Goal: Task Accomplishment & Management: Use online tool/utility

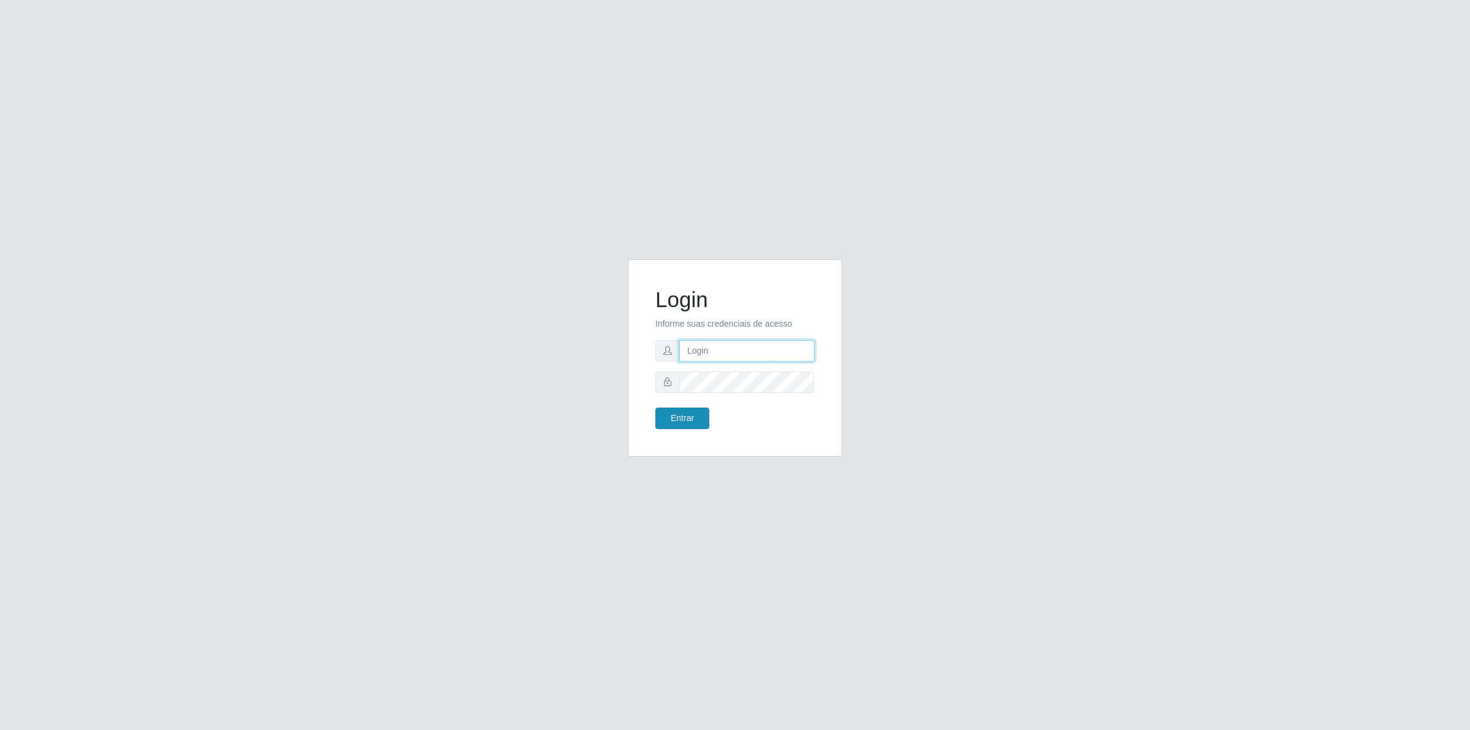
type input "[PERSON_NAME][EMAIL_ADDRESS][DOMAIN_NAME]"
click at [667, 414] on button "Entrar" at bounding box center [683, 417] width 54 height 21
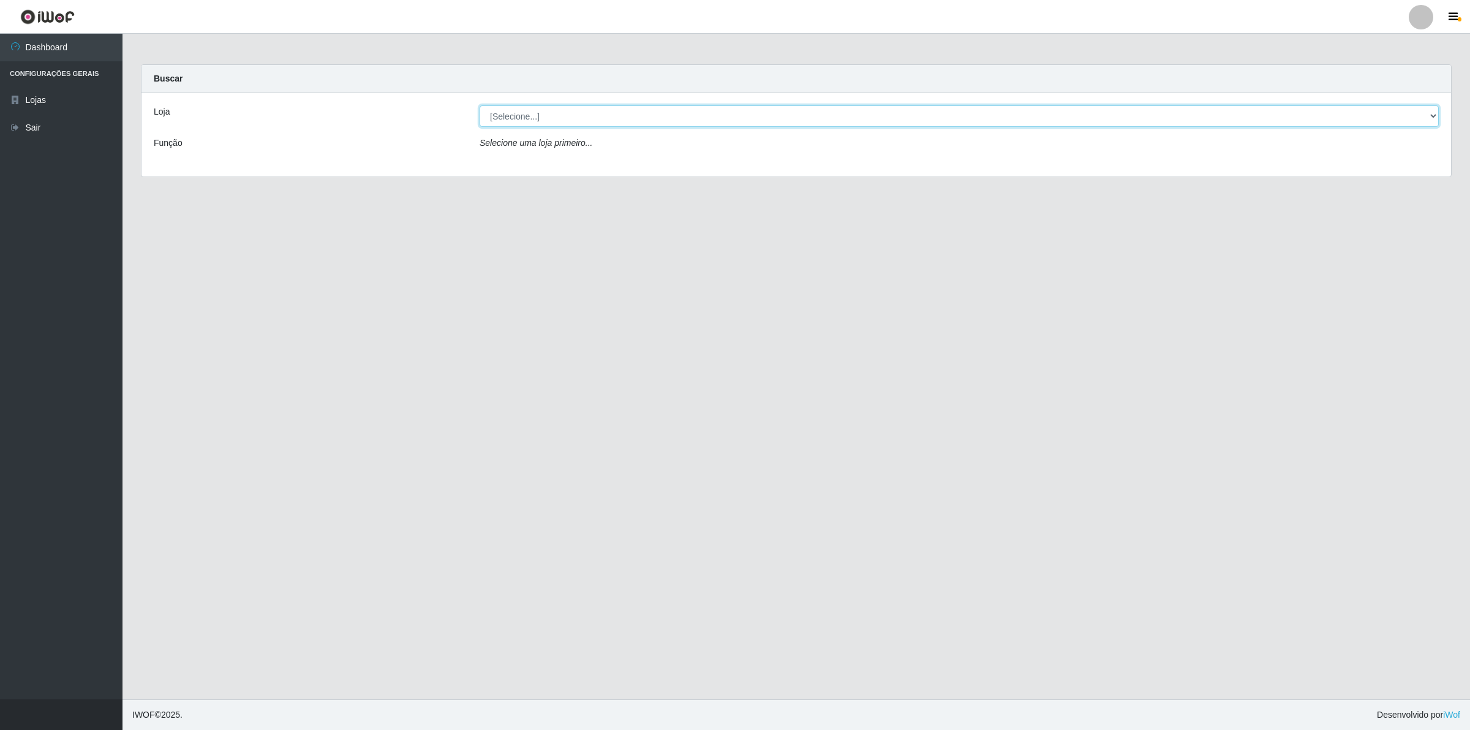
click at [543, 116] on select "[Selecione...] Extrabom - Loja 01 Centro de Distribuição" at bounding box center [959, 115] width 959 height 21
select select "435"
click at [480, 105] on select "[Selecione...] Extrabom - Loja 01 Centro de Distribuição" at bounding box center [959, 115] width 959 height 21
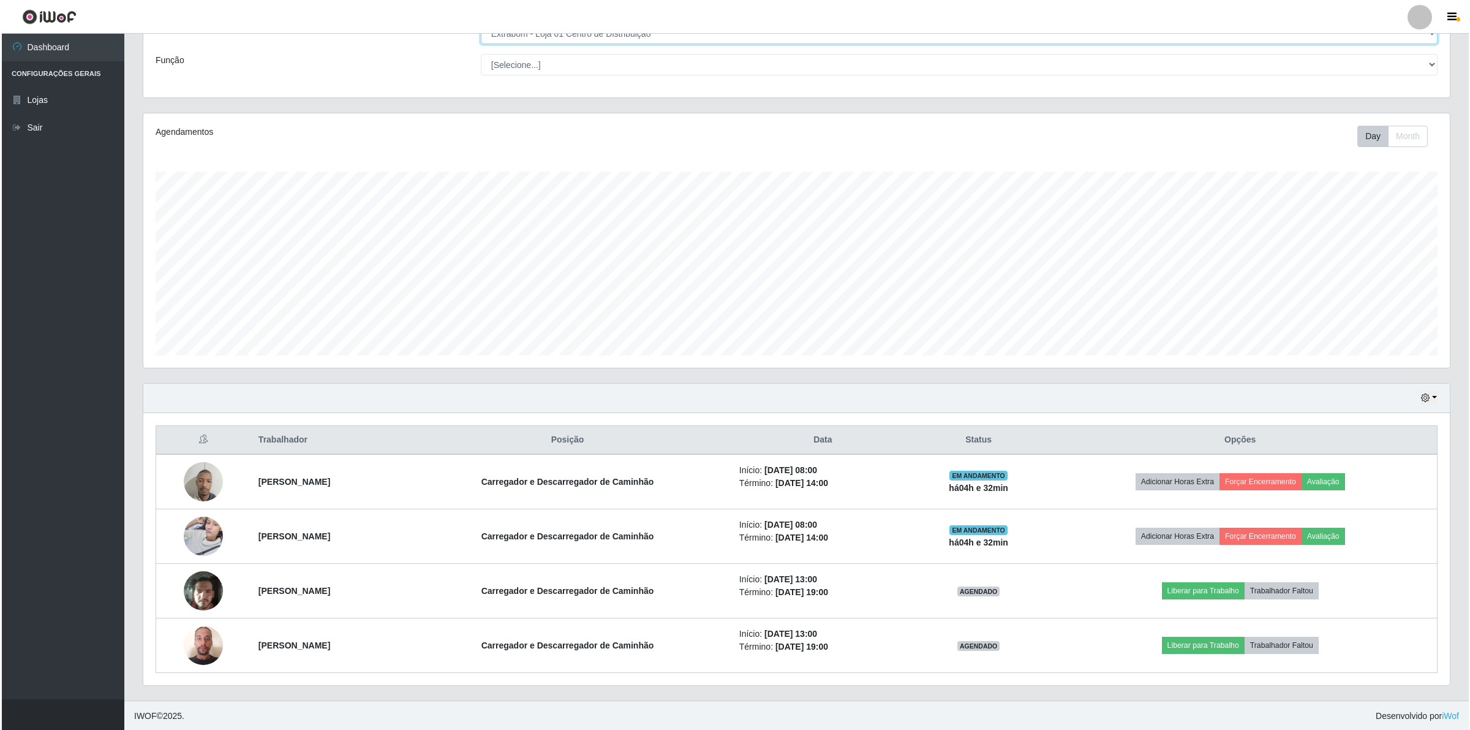
scroll to position [86, 0]
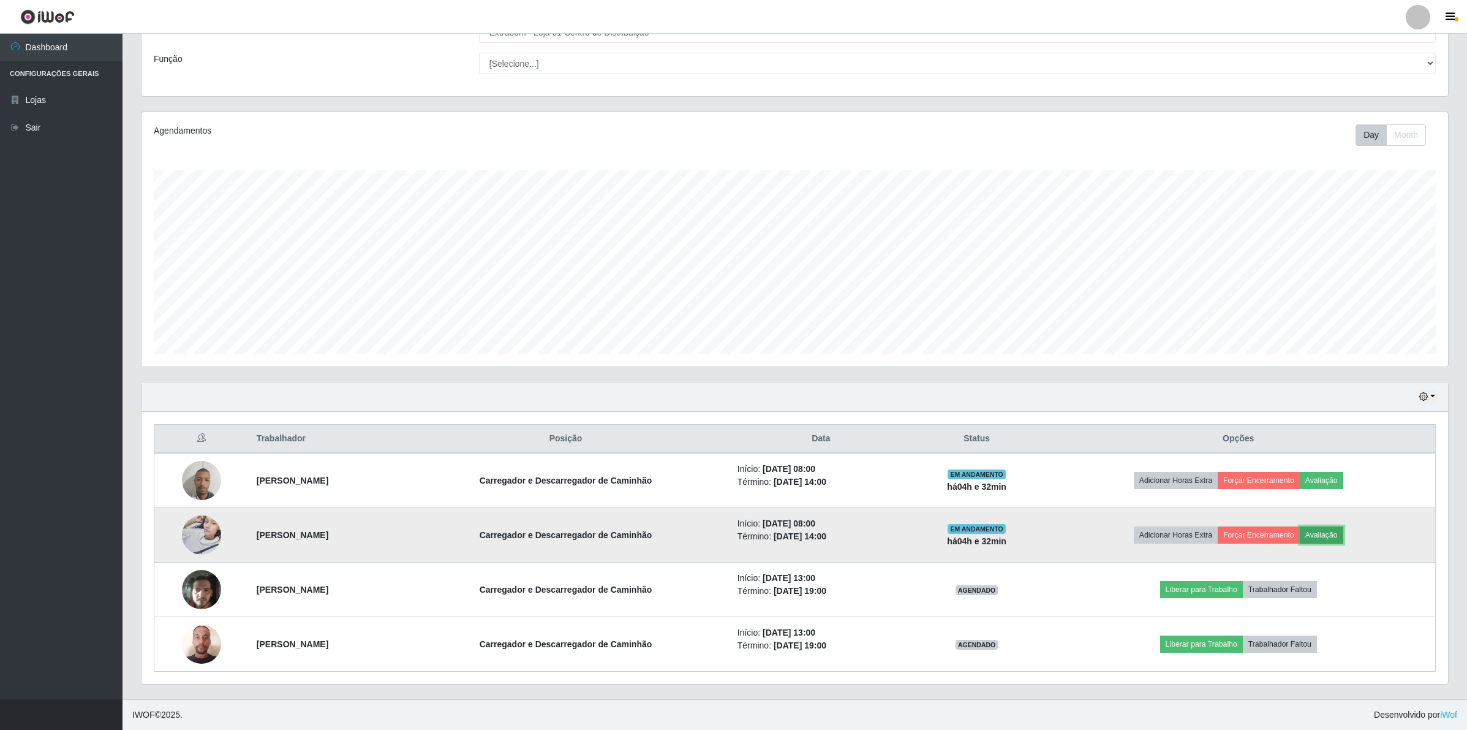
click at [1343, 532] on button "Avaliação" at bounding box center [1321, 534] width 43 height 17
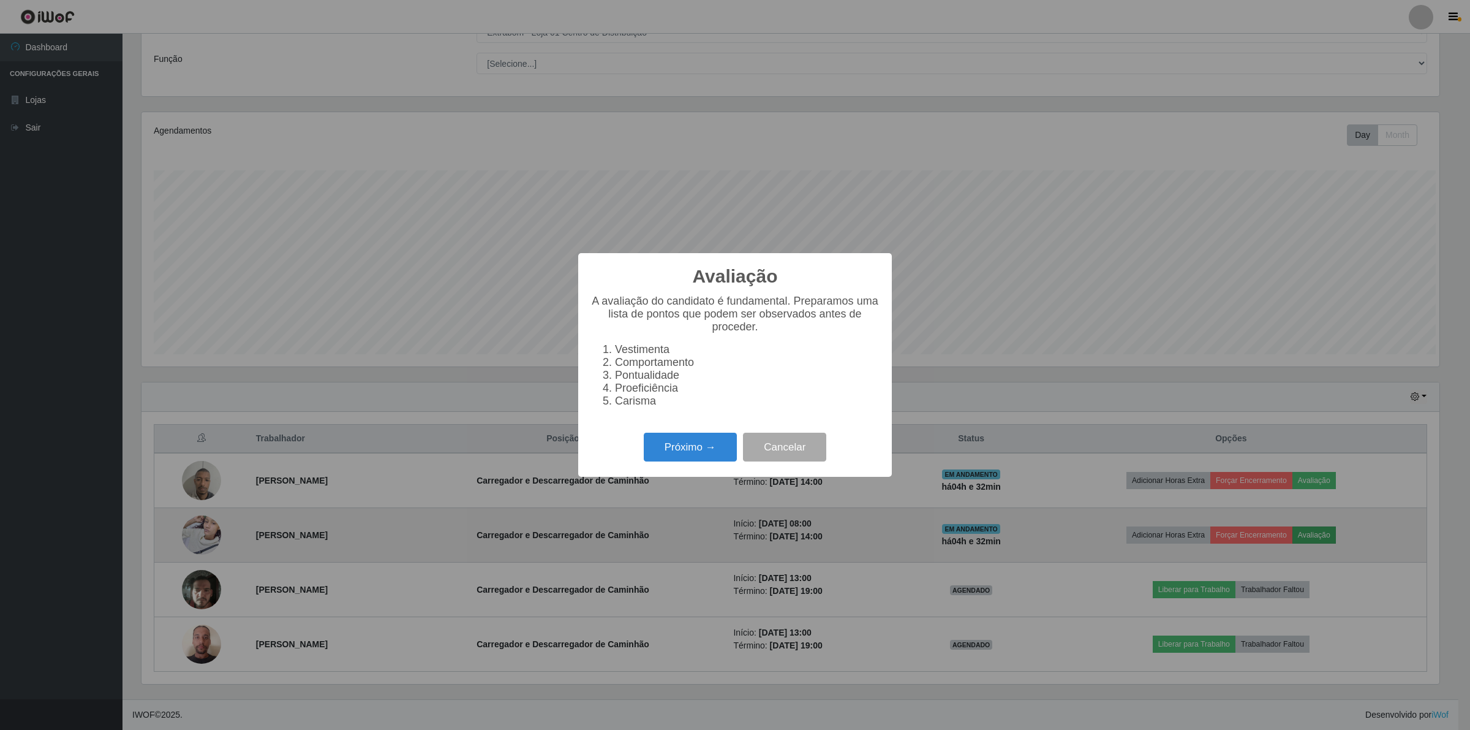
scroll to position [255, 1298]
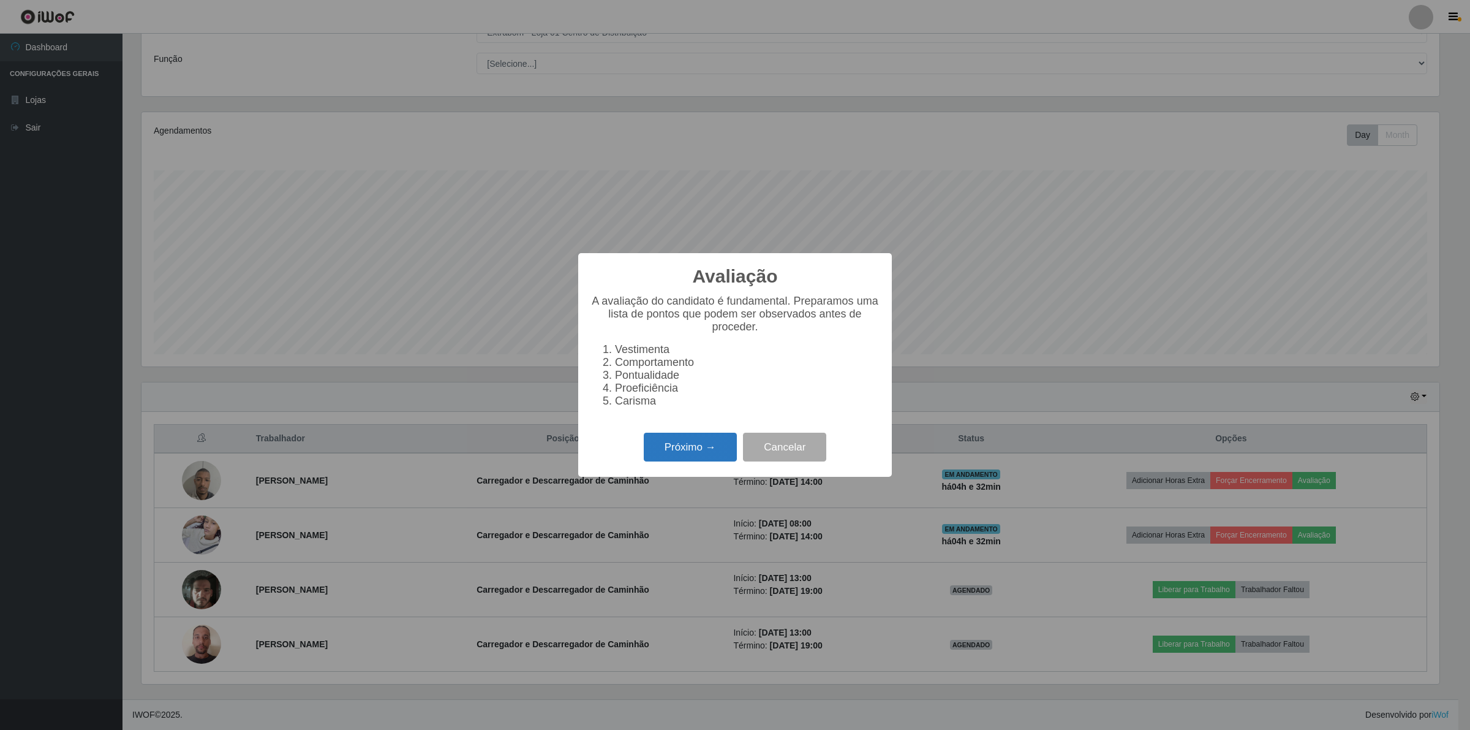
click at [681, 461] on button "Próximo →" at bounding box center [690, 447] width 93 height 29
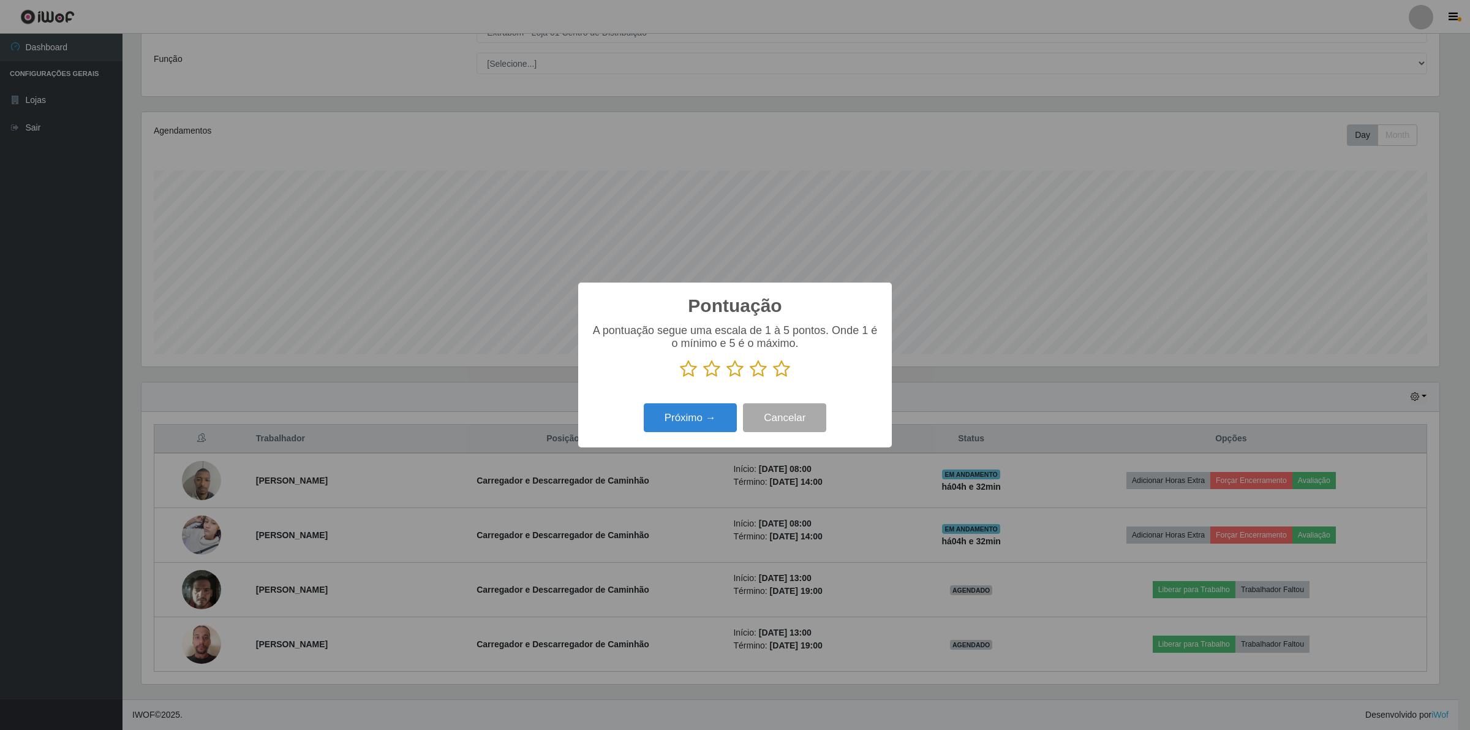
click at [782, 369] on icon at bounding box center [781, 369] width 17 height 18
click at [773, 378] on input "radio" at bounding box center [773, 378] width 0 height 0
click at [696, 415] on button "Próximo →" at bounding box center [690, 417] width 93 height 29
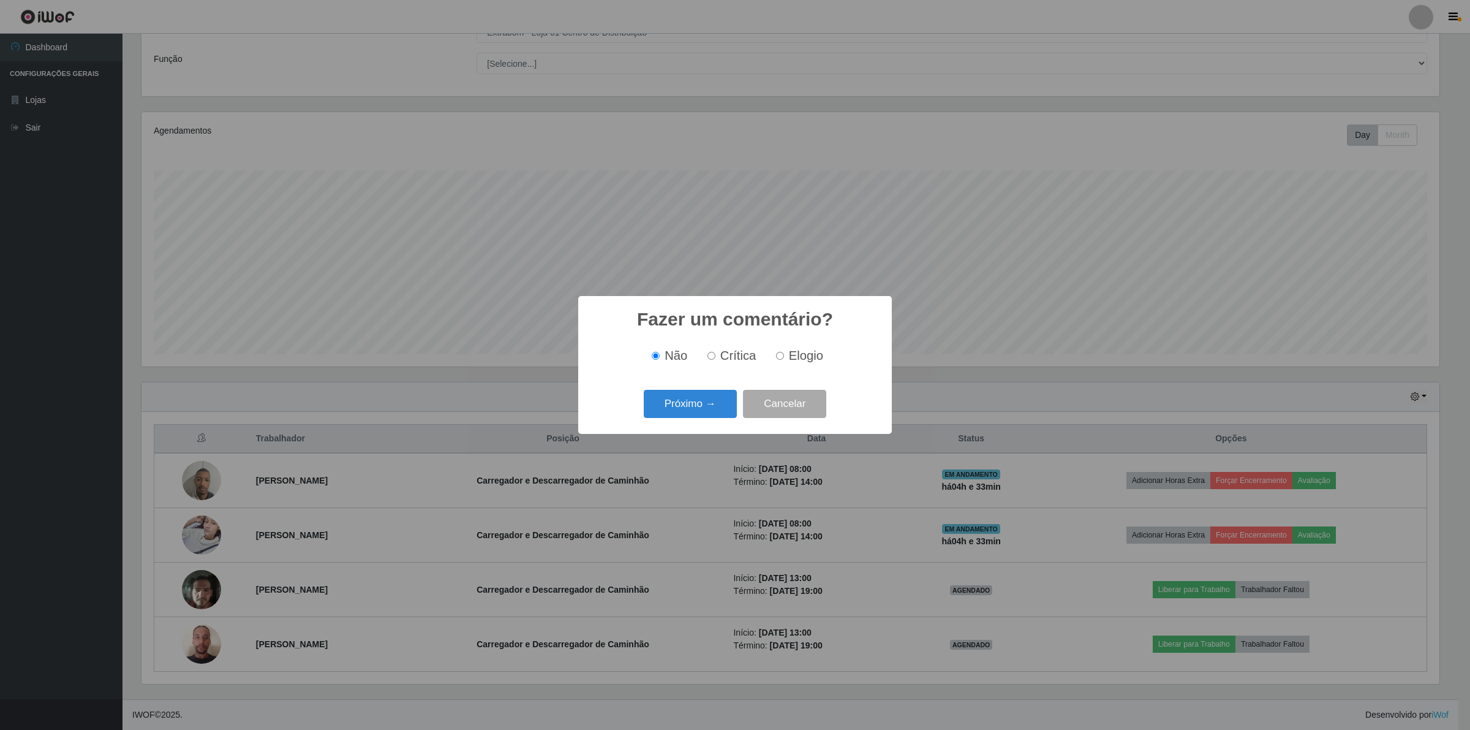
click at [717, 353] on label "Crítica" at bounding box center [730, 356] width 54 height 14
click at [716, 353] on input "Crítica" at bounding box center [712, 356] width 8 height 8
radio input "true"
click at [714, 396] on button "Próximo →" at bounding box center [690, 404] width 93 height 29
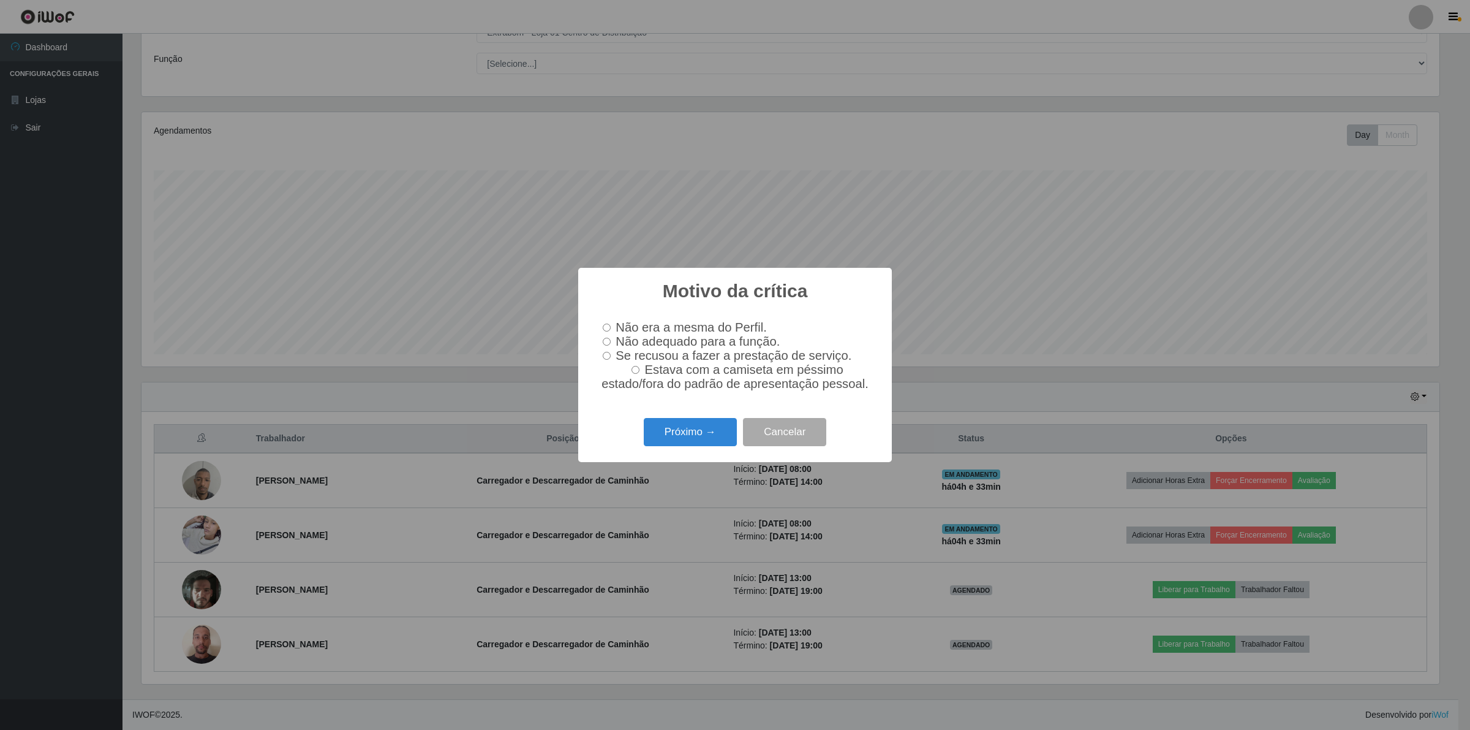
click at [608, 338] on input "Não adequado para a função." at bounding box center [607, 342] width 8 height 8
radio input "true"
click at [690, 433] on button "Próximo →" at bounding box center [690, 432] width 93 height 29
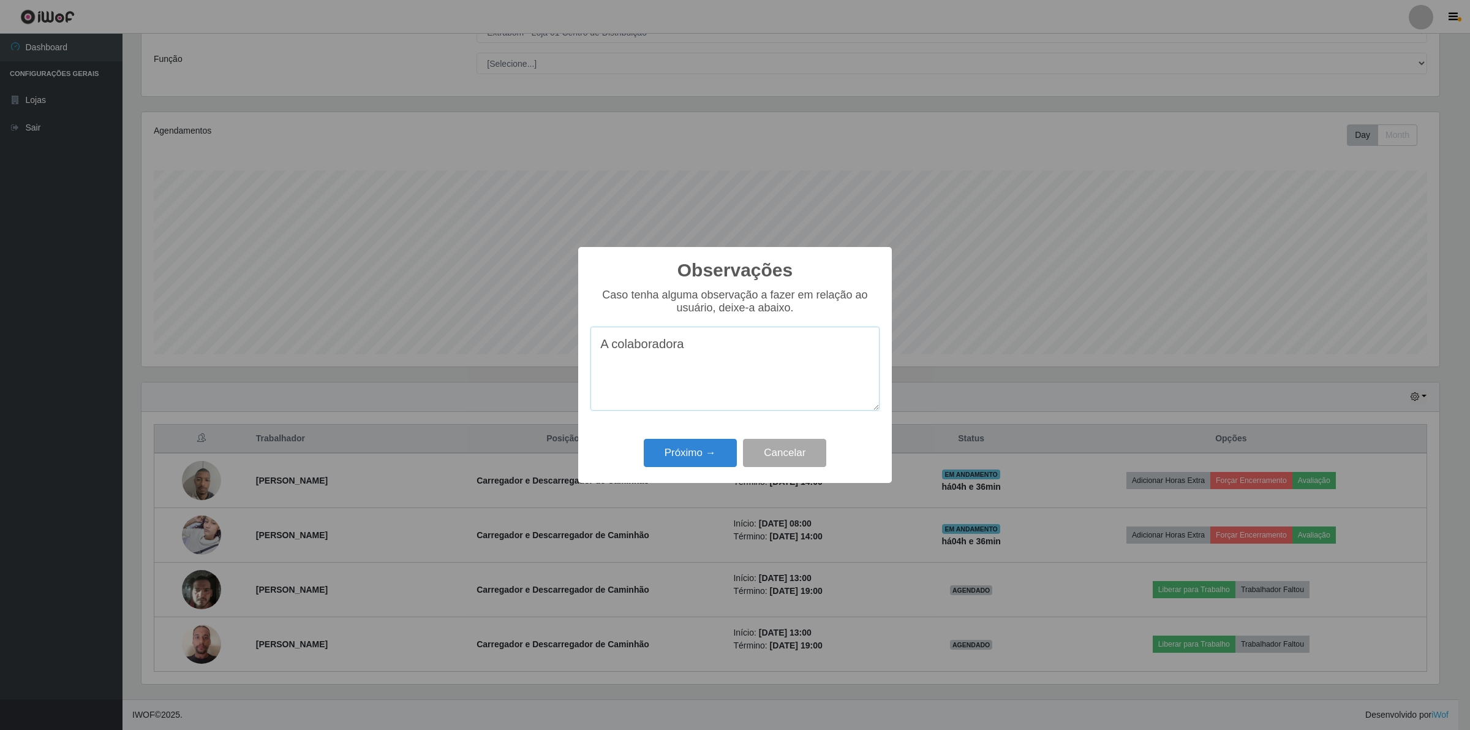
drag, startPoint x: 635, startPoint y: 347, endPoint x: 608, endPoint y: 347, distance: 26.3
click at [608, 347] on textarea "A colaboradora" at bounding box center [735, 369] width 289 height 84
drag, startPoint x: 588, startPoint y: 344, endPoint x: 575, endPoint y: 343, distance: 13.5
click at [575, 343] on div "Observações × Caso tenha alguma observação a fazer em relação ao usuário, deixe…" at bounding box center [735, 365] width 1470 height 730
drag, startPoint x: 596, startPoint y: 345, endPoint x: 708, endPoint y: 344, distance: 111.5
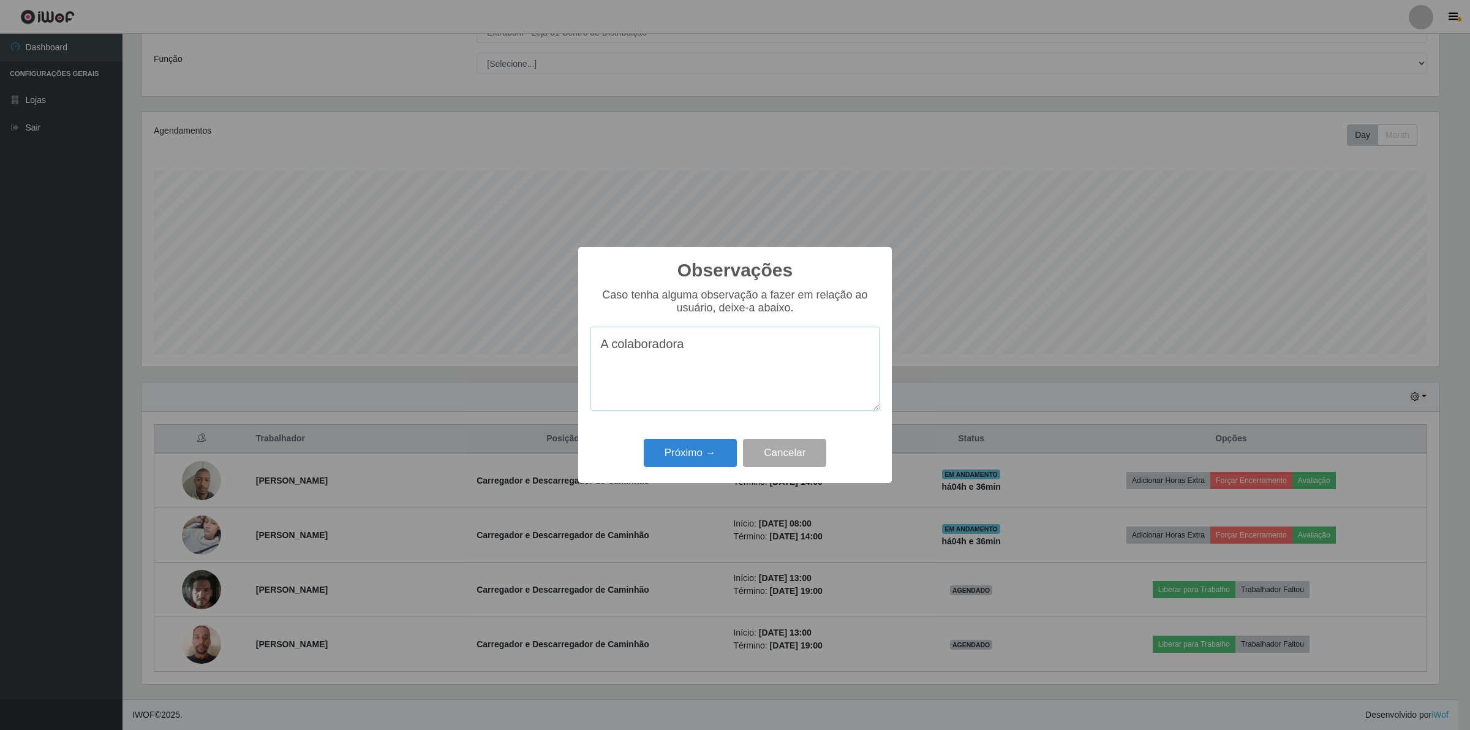
click at [708, 344] on textarea "A colaboradora" at bounding box center [735, 369] width 289 height 84
paste textarea "Gostaria de registrar uma observação importante sobre a conduta de uma prestado…"
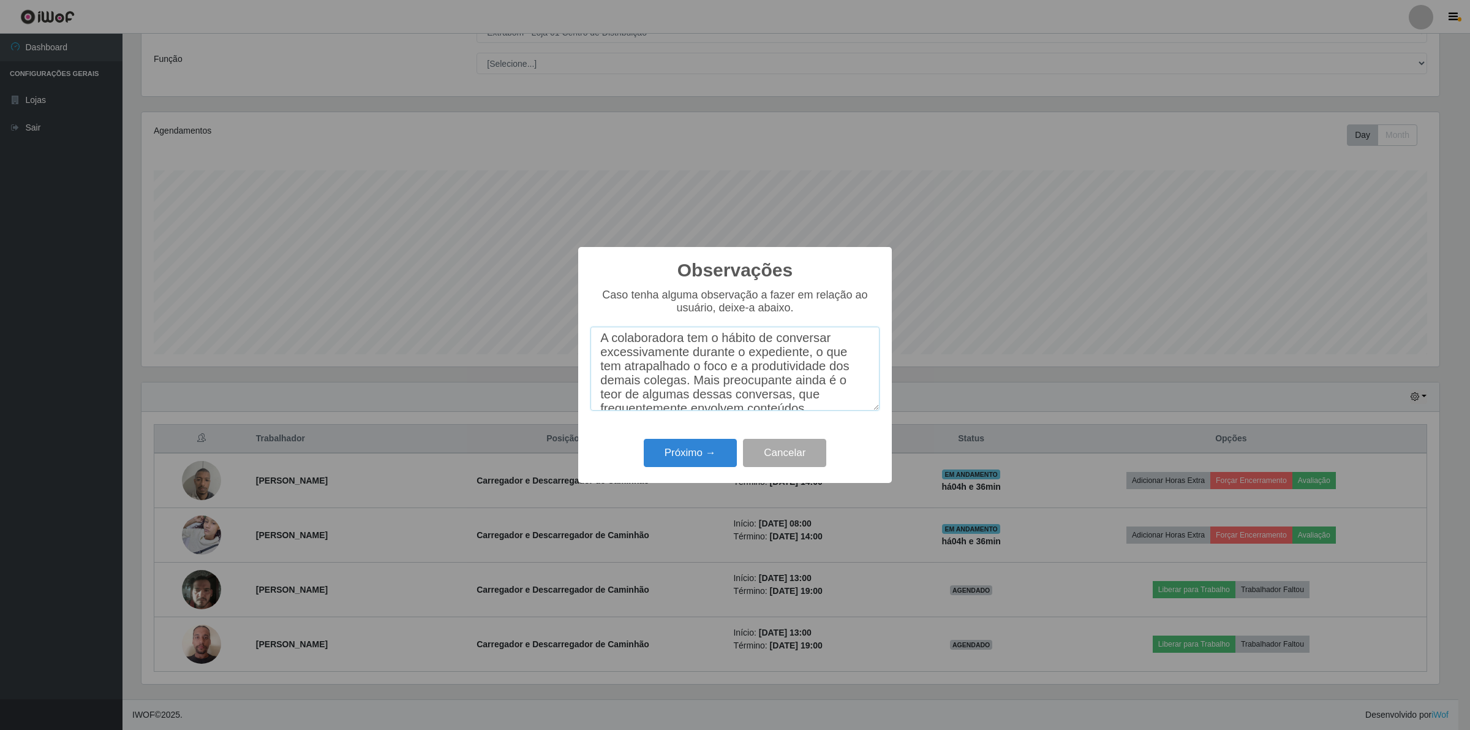
click at [599, 356] on textarea "Gostaria de registrar uma observação importante sobre a conduta de uma prestado…" at bounding box center [735, 369] width 289 height 84
click at [846, 387] on textarea "Gostaria de registrar uma observação importante sobre a conduta de uma prestado…" at bounding box center [735, 369] width 289 height 84
click at [613, 360] on textarea "Gostaria de registrar uma observação importante sobre a conduta de uma prestado…" at bounding box center [735, 369] width 289 height 84
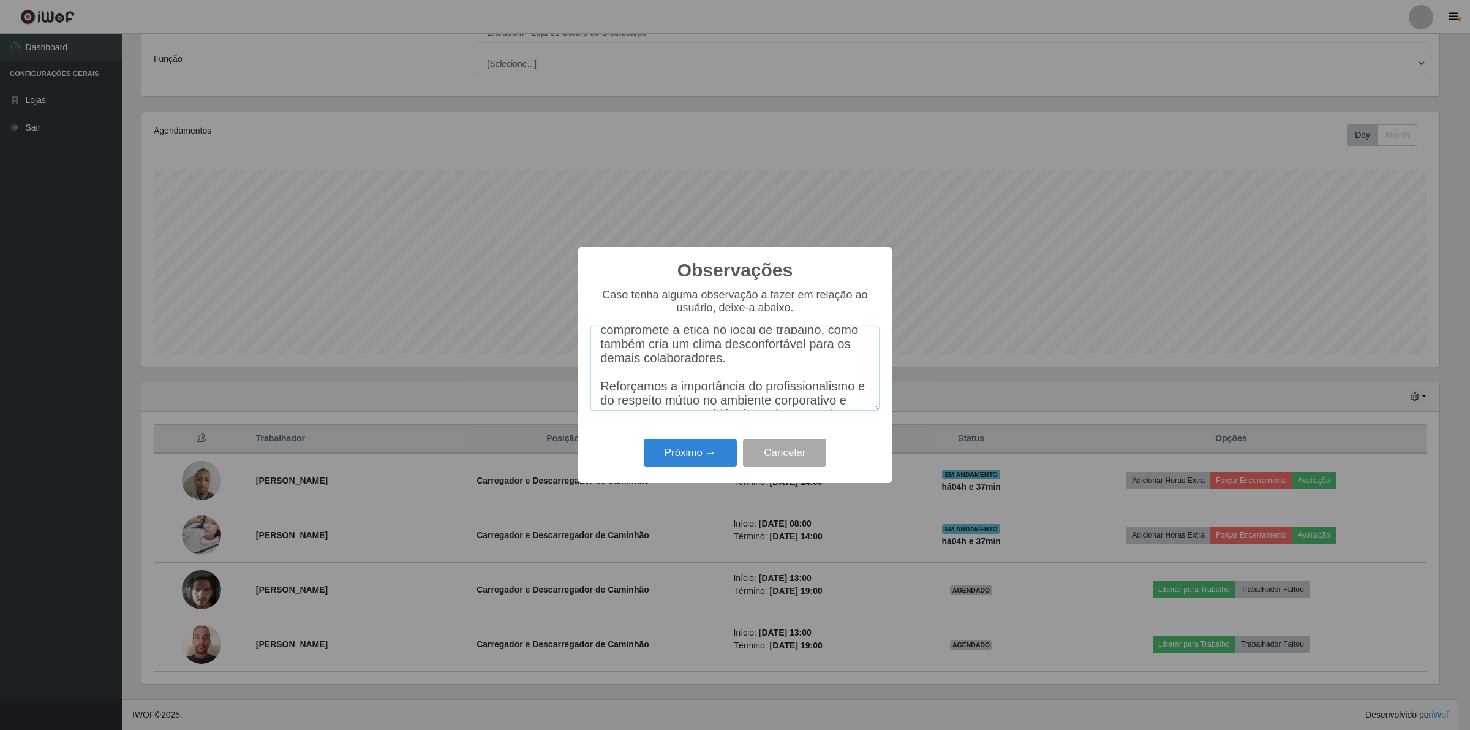
scroll to position [181, 0]
click at [659, 363] on textarea "Gostaria de registrar uma observação importante sobre a conduta de uma prestado…" at bounding box center [735, 369] width 289 height 84
click at [601, 380] on textarea "Gostaria de registrar uma observação importante sobre a conduta de uma prestado…" at bounding box center [735, 369] width 289 height 84
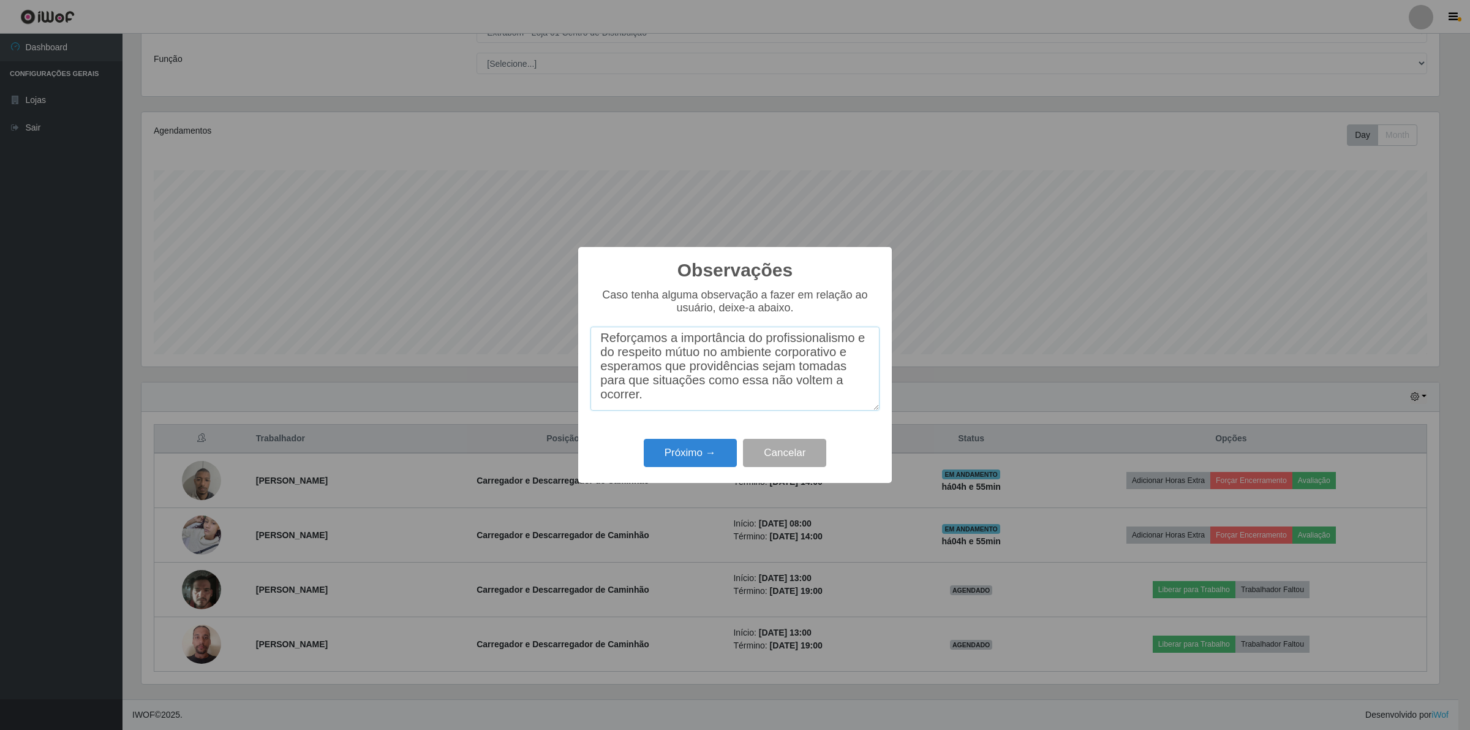
scroll to position [213, 0]
click at [659, 393] on textarea "Gostaria de registrar uma observação importante sobre a conduta de uma prestado…" at bounding box center [735, 369] width 289 height 84
click at [665, 400] on textarea "Gostaria de registrar uma observação importante sobre a conduta de uma prestado…" at bounding box center [735, 369] width 289 height 84
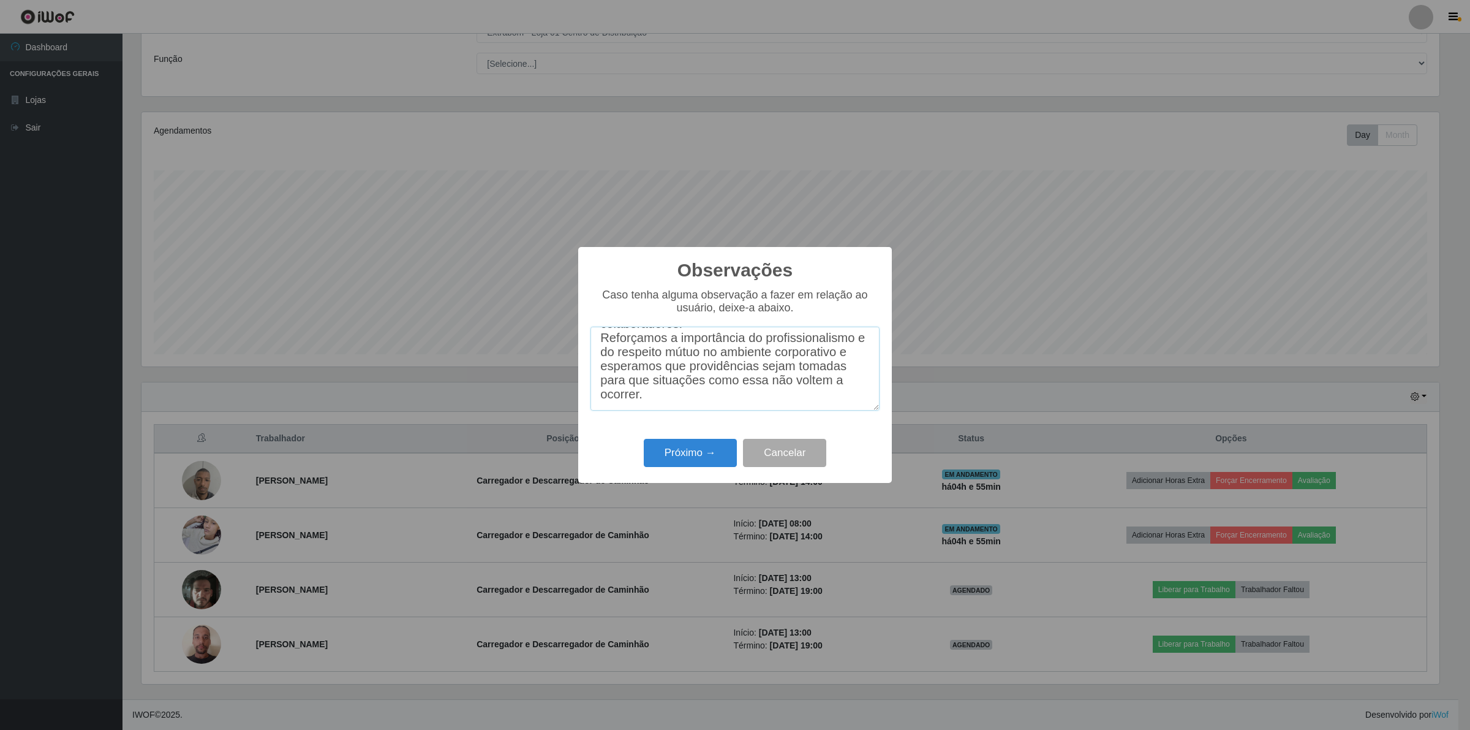
click at [665, 400] on textarea "Gostaria de registrar uma observação importante sobre a conduta de uma prestado…" at bounding box center [735, 369] width 289 height 84
click at [668, 399] on textarea "Gostaria de registrar uma observação importante sobre a conduta de uma prestado…" at bounding box center [735, 369] width 289 height 84
type textarea "Gostaria de registrar uma observação importante sobre a conduta de uma prestado…"
click at [708, 455] on button "Próximo →" at bounding box center [690, 453] width 93 height 29
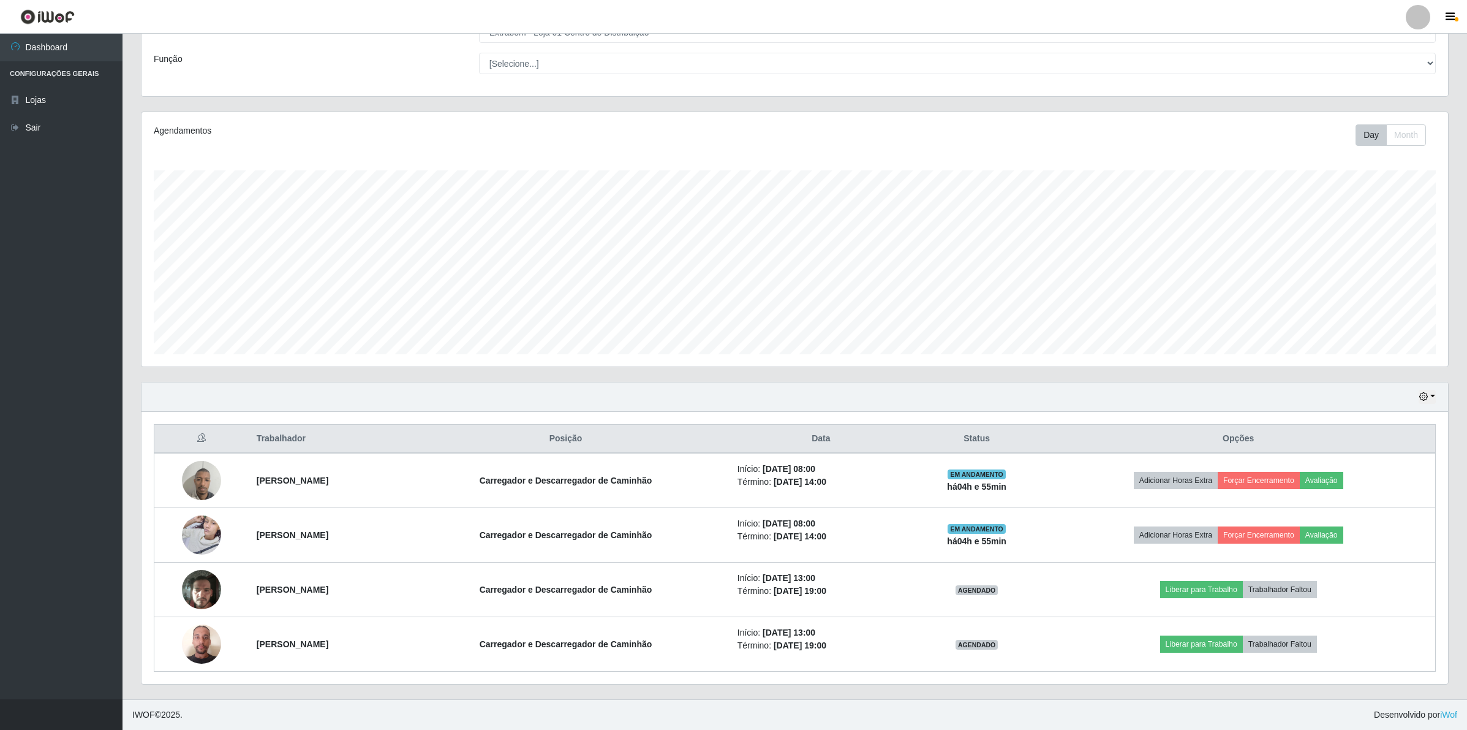
scroll to position [255, 1306]
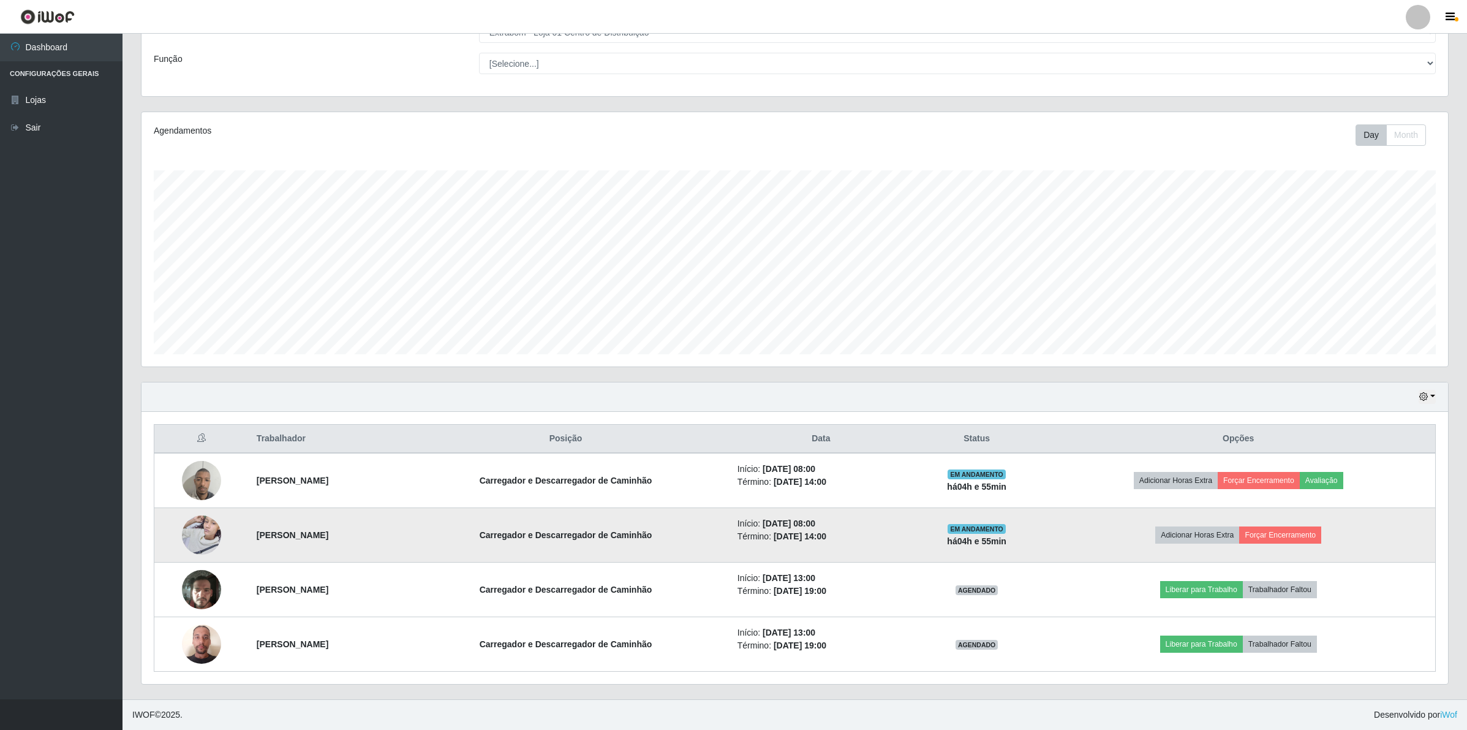
click at [401, 540] on td "[PERSON_NAME]" at bounding box center [325, 535] width 152 height 55
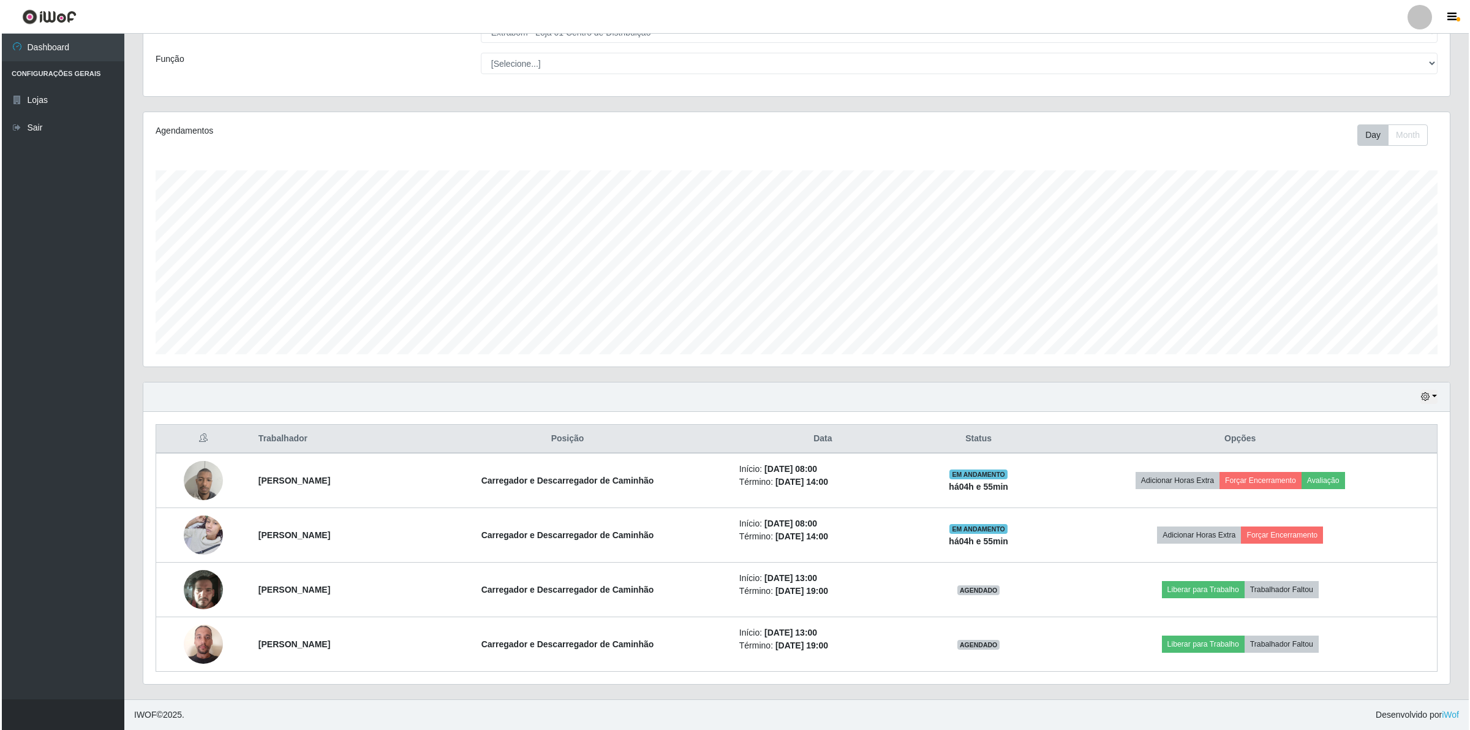
scroll to position [86, 0]
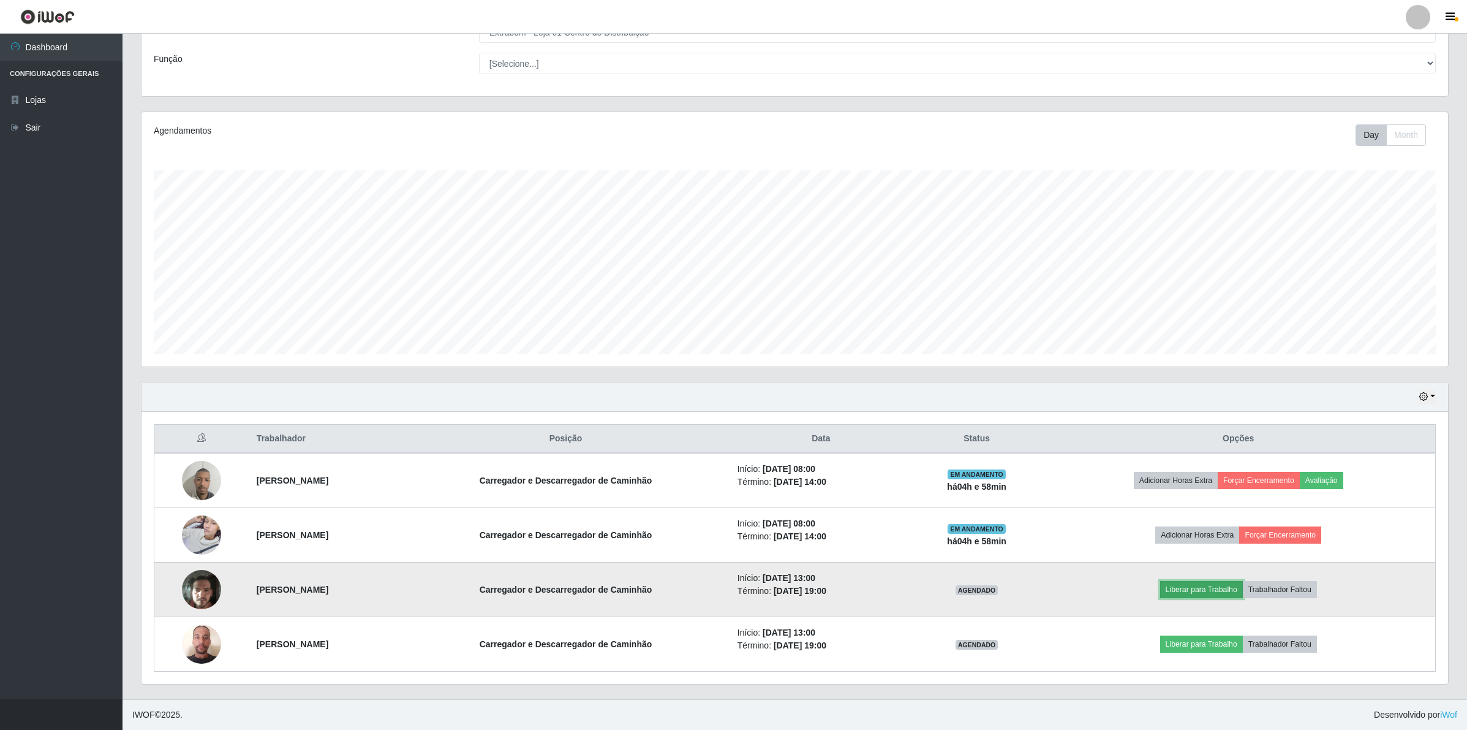
click at [1227, 593] on button "Liberar para Trabalho" at bounding box center [1201, 589] width 83 height 17
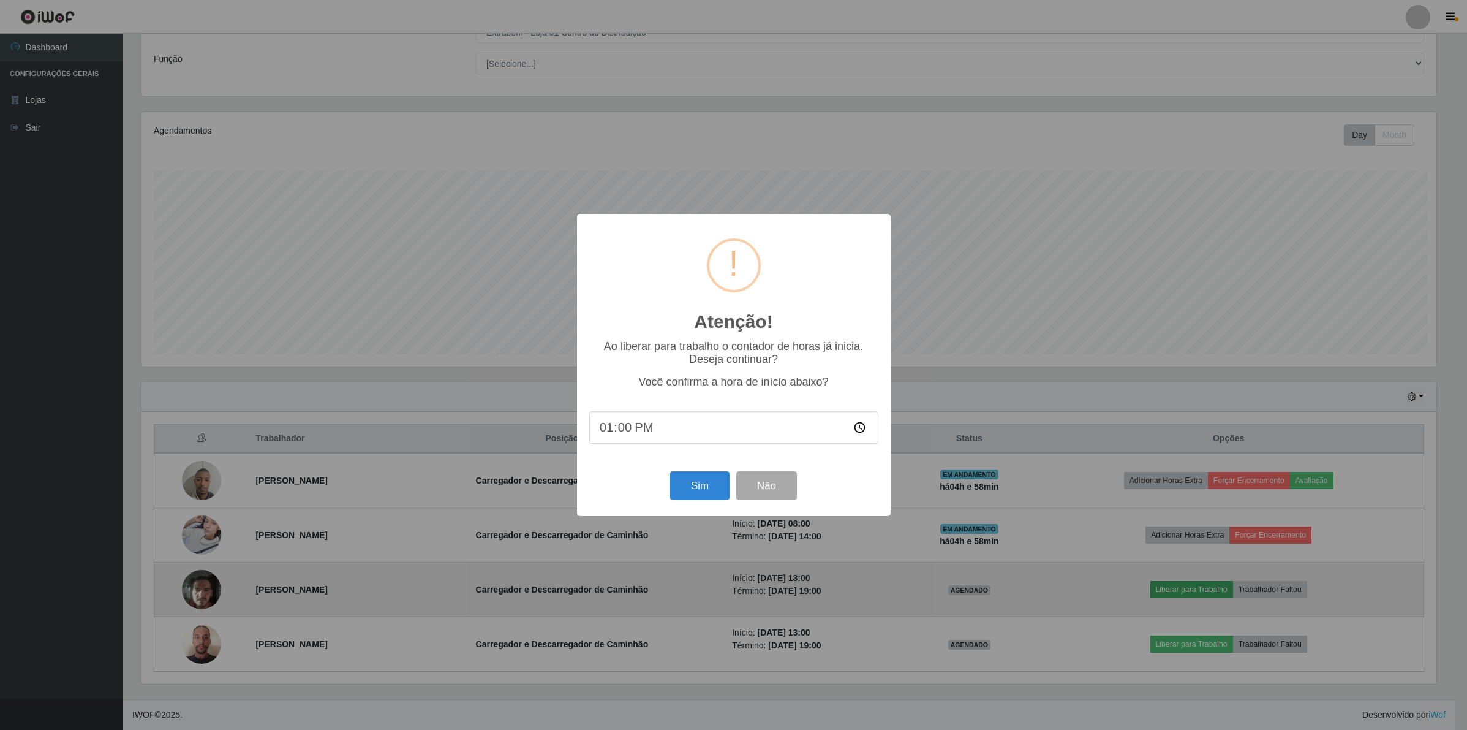
scroll to position [255, 1298]
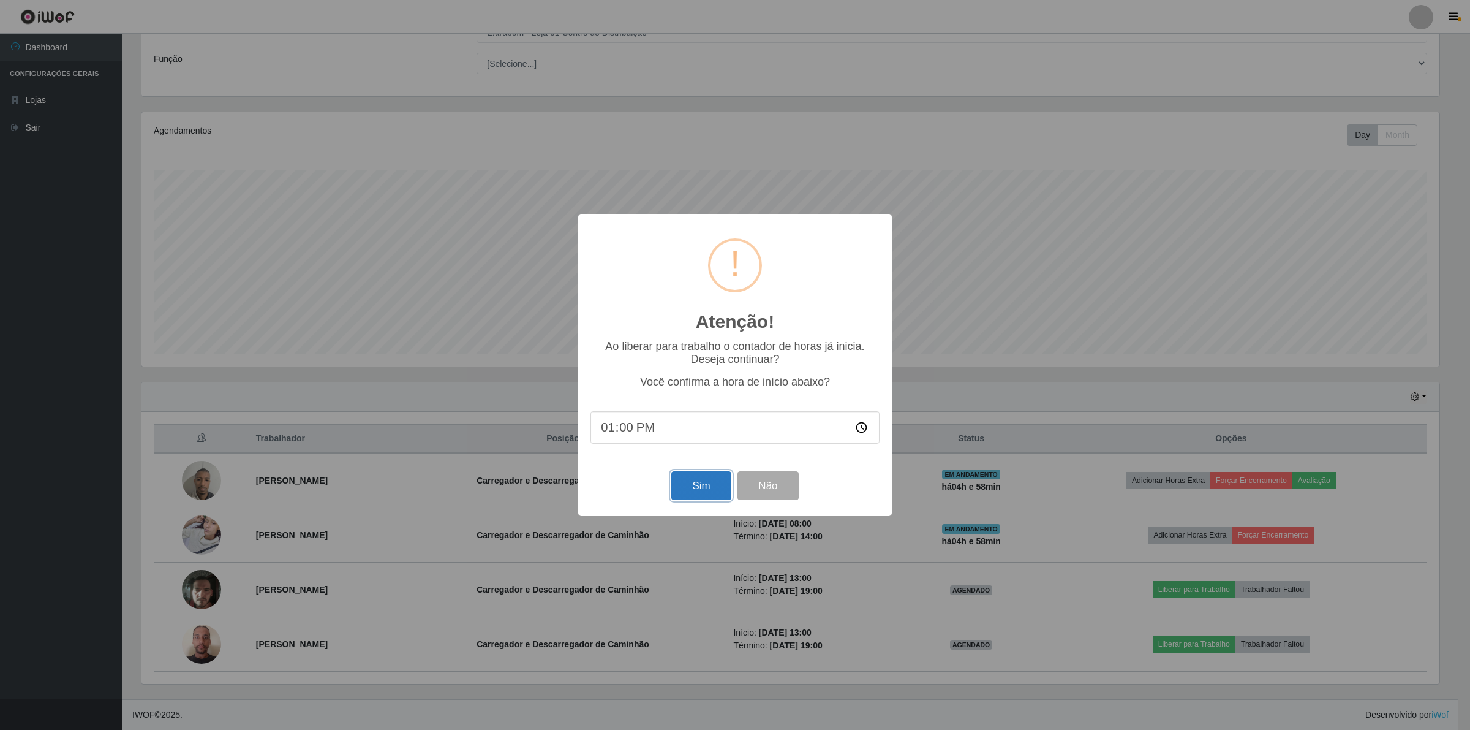
click at [700, 492] on button "Sim" at bounding box center [700, 485] width 59 height 29
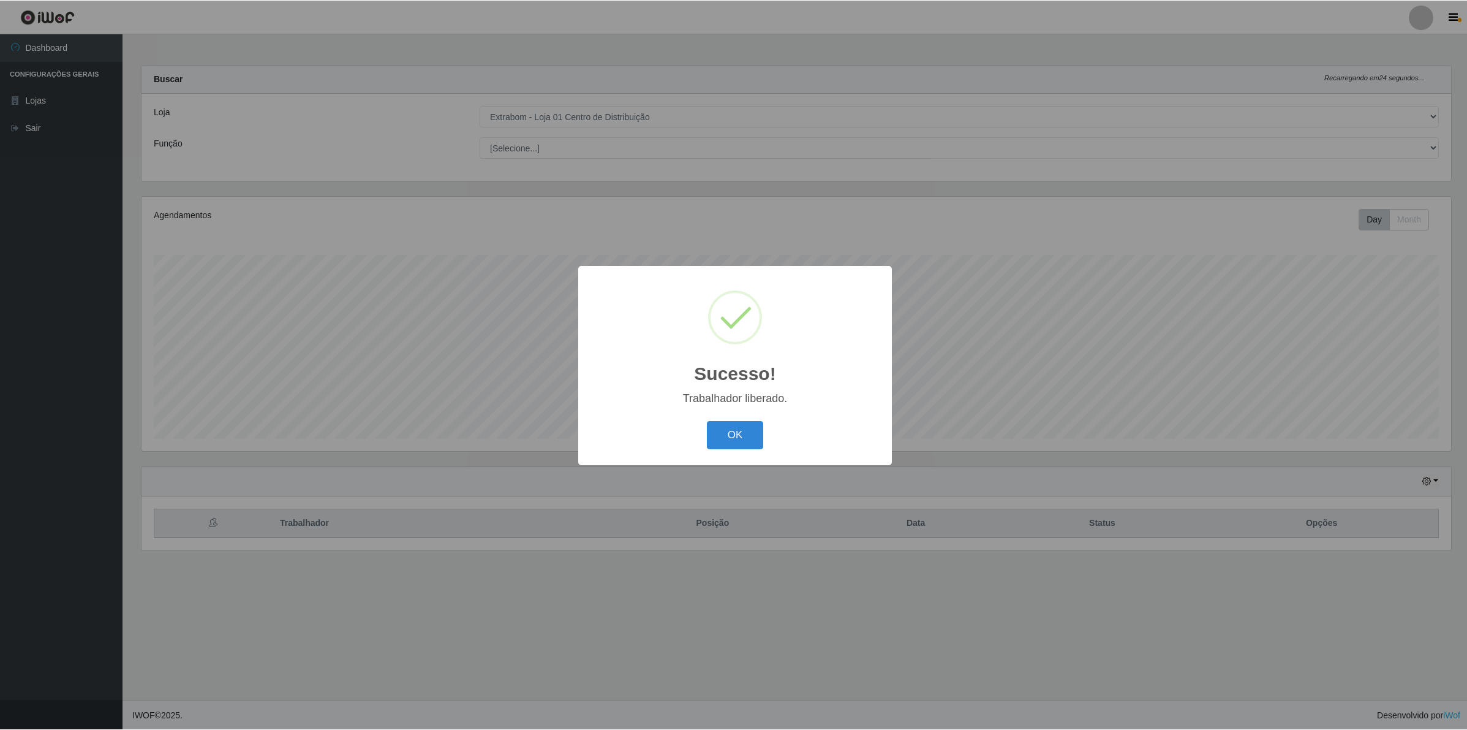
scroll to position [255, 1309]
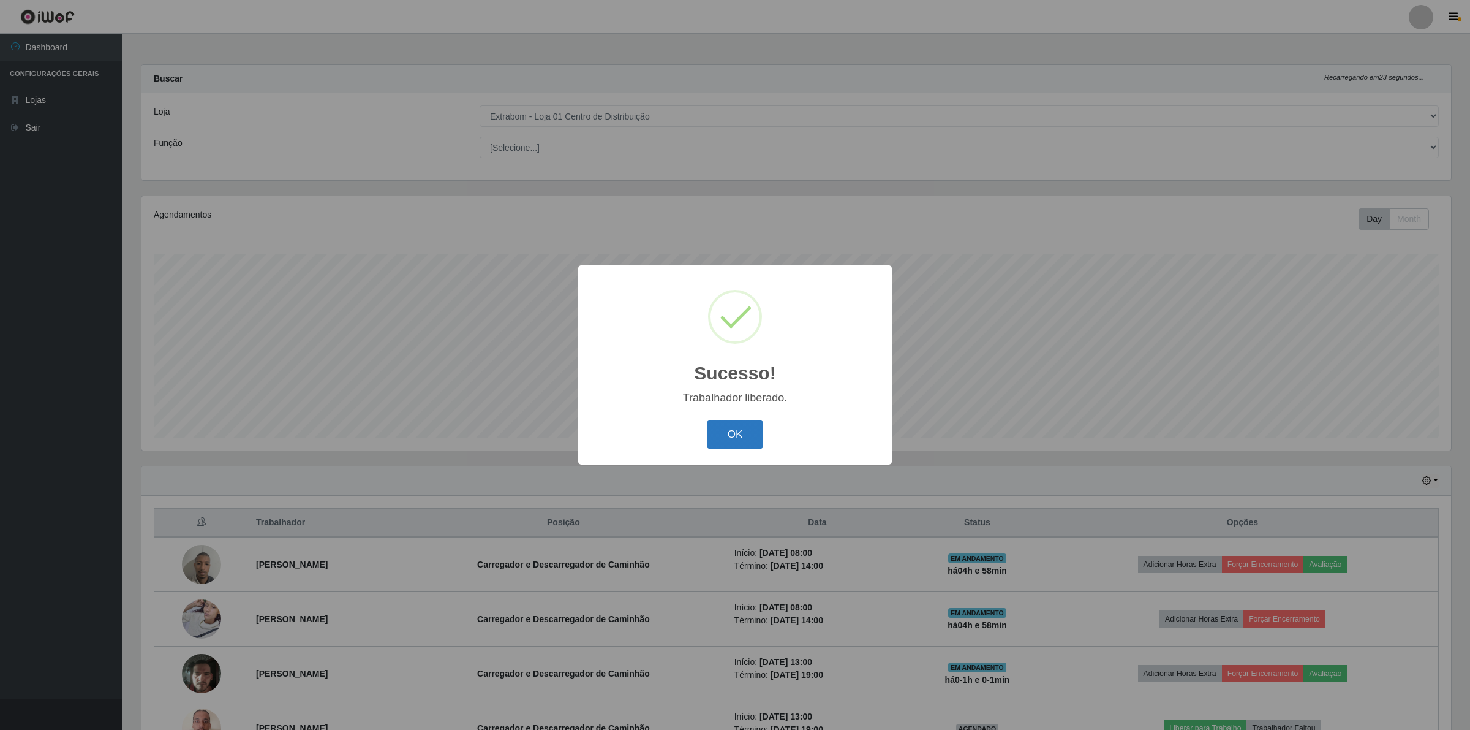
click at [734, 436] on button "OK" at bounding box center [735, 434] width 57 height 29
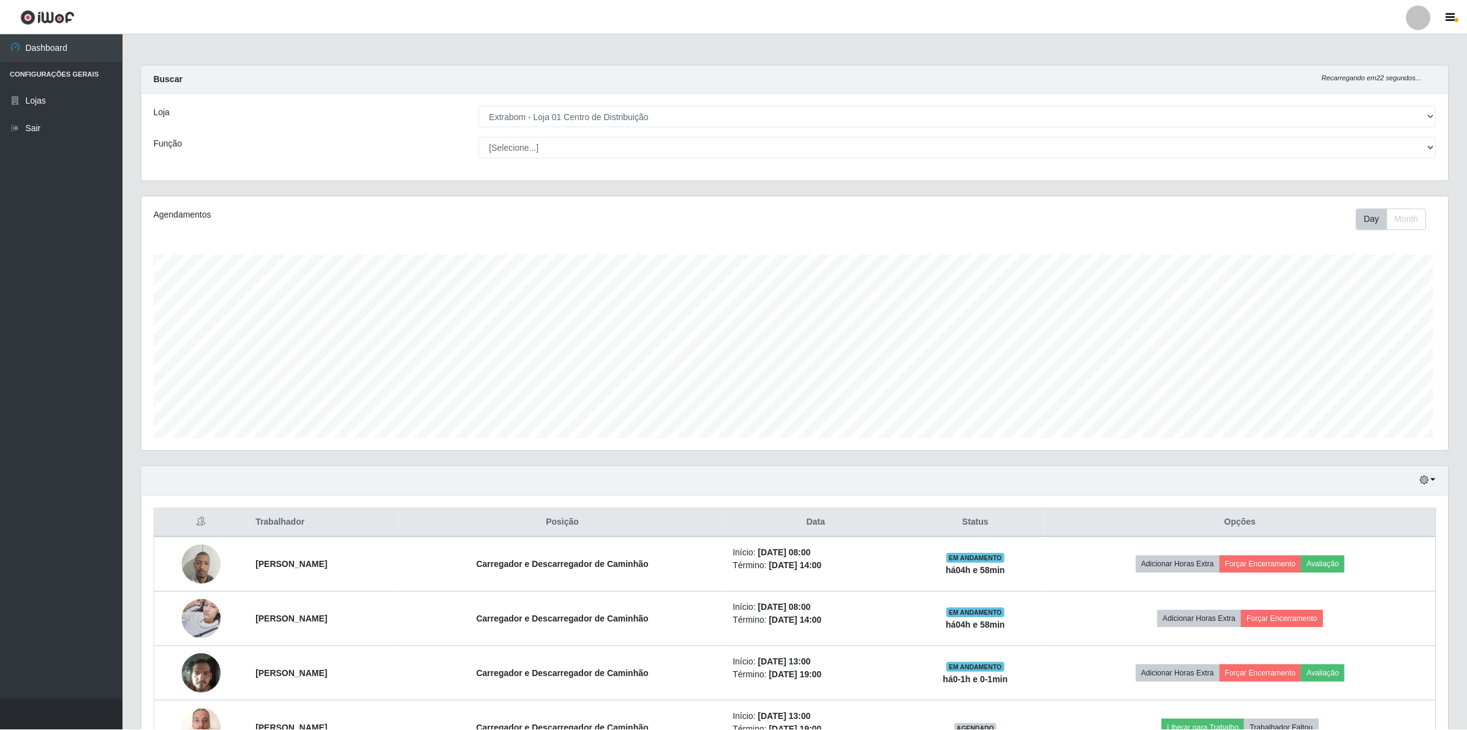
scroll to position [612376, 611323]
